Goal: Task Accomplishment & Management: Complete application form

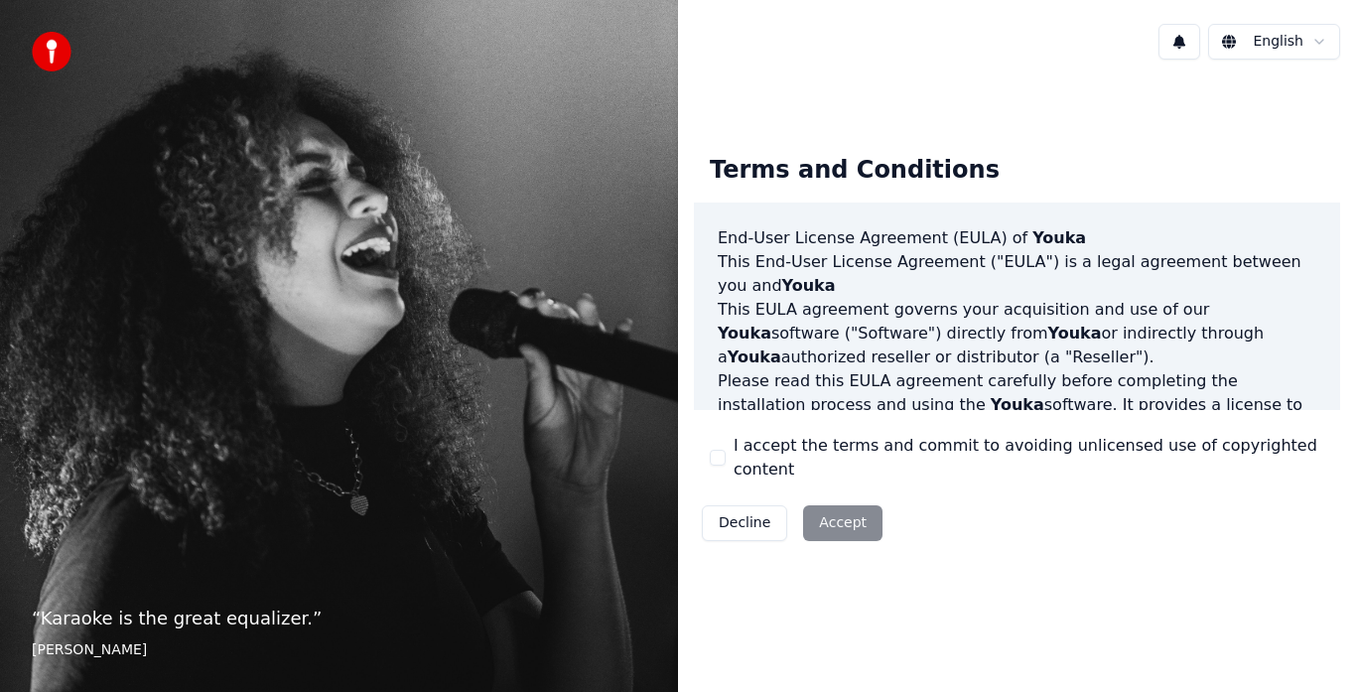
click at [714, 455] on button "I accept the terms and commit to avoiding unlicensed use of copyrighted content" at bounding box center [718, 458] width 16 height 16
click at [844, 507] on button "Accept" at bounding box center [842, 523] width 79 height 36
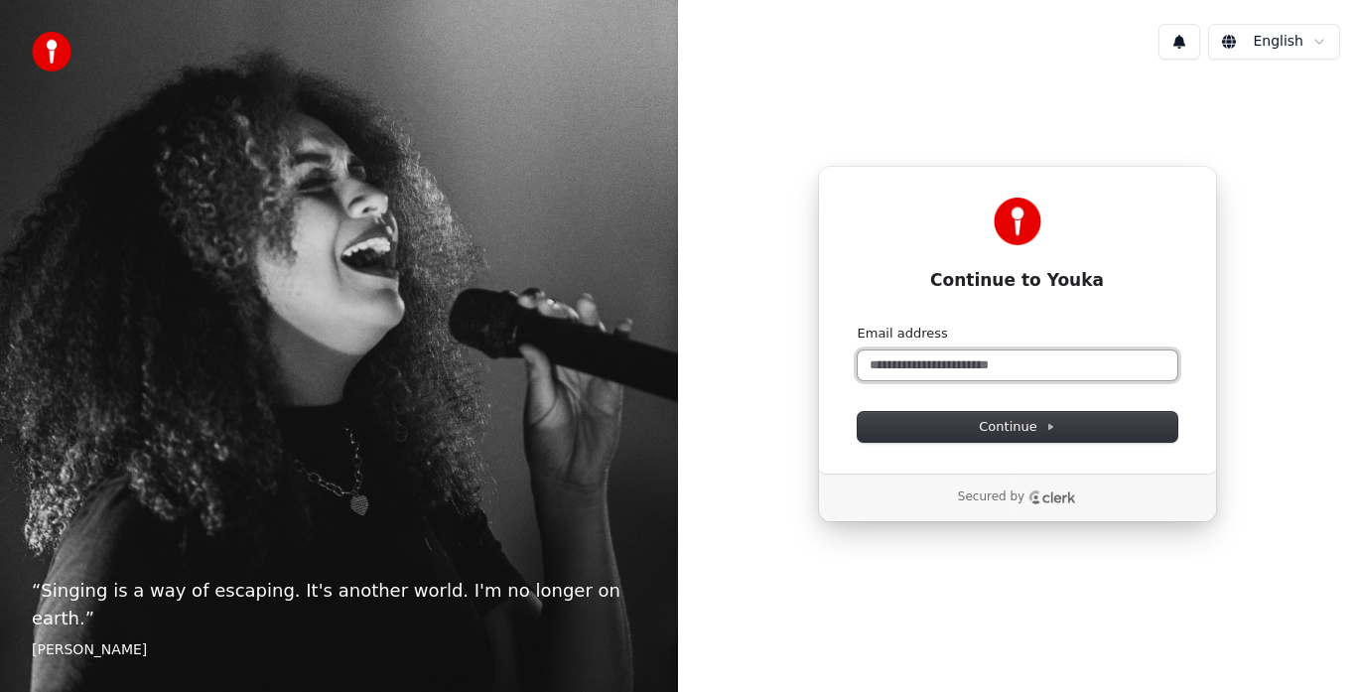
click at [883, 364] on input "Email address" at bounding box center [1018, 365] width 320 height 30
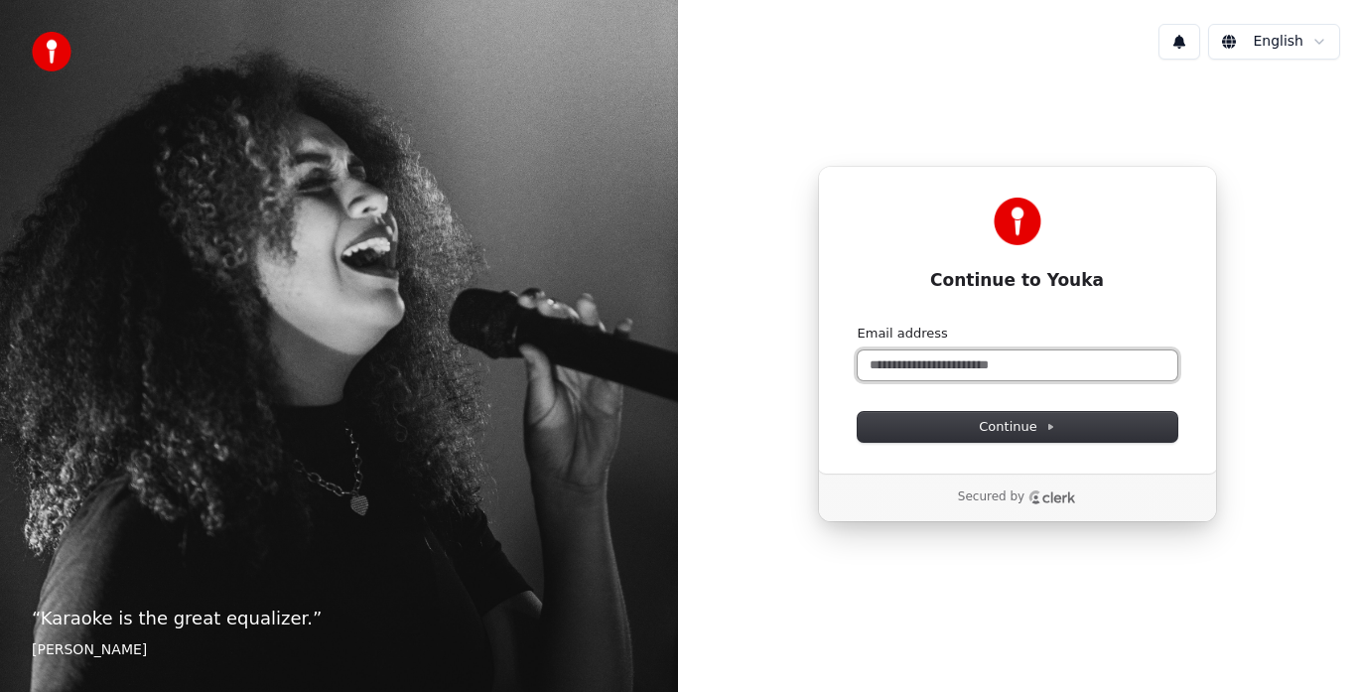
click at [905, 364] on input "Email address" at bounding box center [1018, 365] width 320 height 30
click at [1320, 42] on html "“ Karaoke is the great equalizer. ” Aisha Tyler English Continue to Youka Conti…" at bounding box center [678, 346] width 1356 height 692
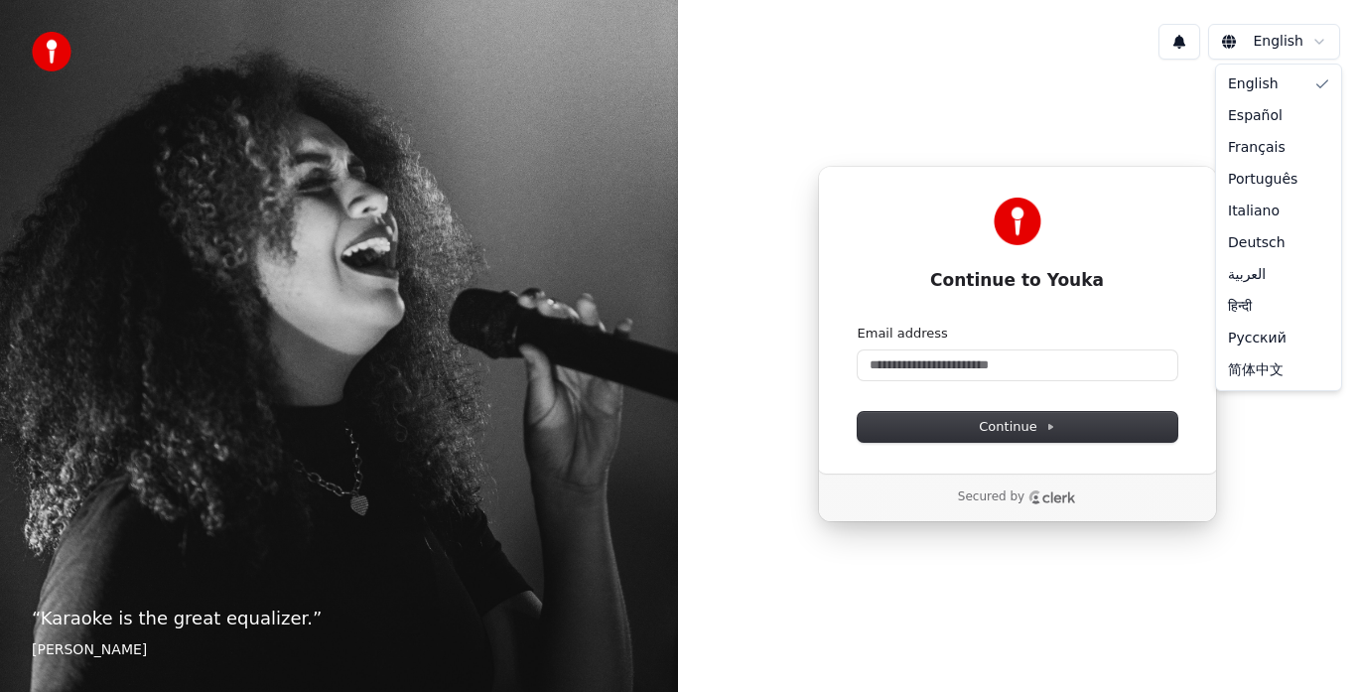
click at [794, 110] on html "“ Karaoke is the great equalizer. ” Aisha Tyler English Continue to Youka Conti…" at bounding box center [678, 346] width 1356 height 692
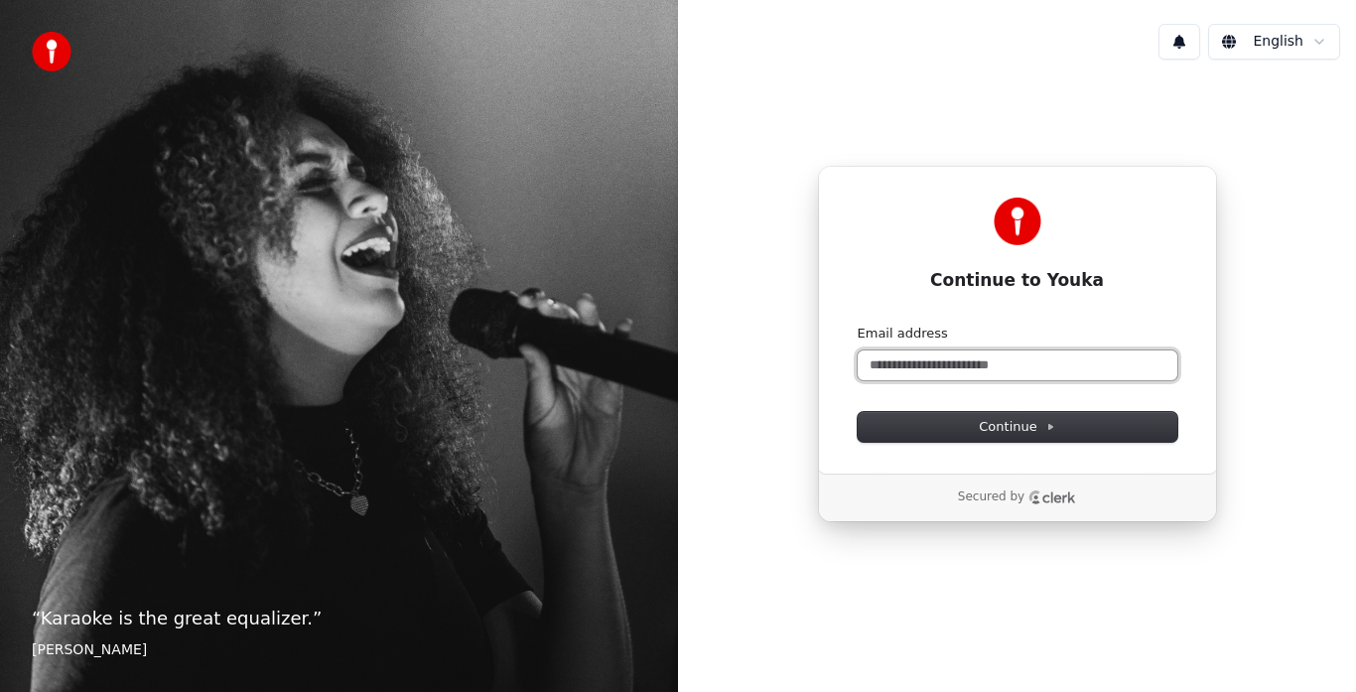
click at [880, 360] on input "Email address" at bounding box center [1018, 365] width 320 height 30
click at [892, 364] on input "Email address" at bounding box center [1018, 365] width 320 height 30
